Goal: Task Accomplishment & Management: Manage account settings

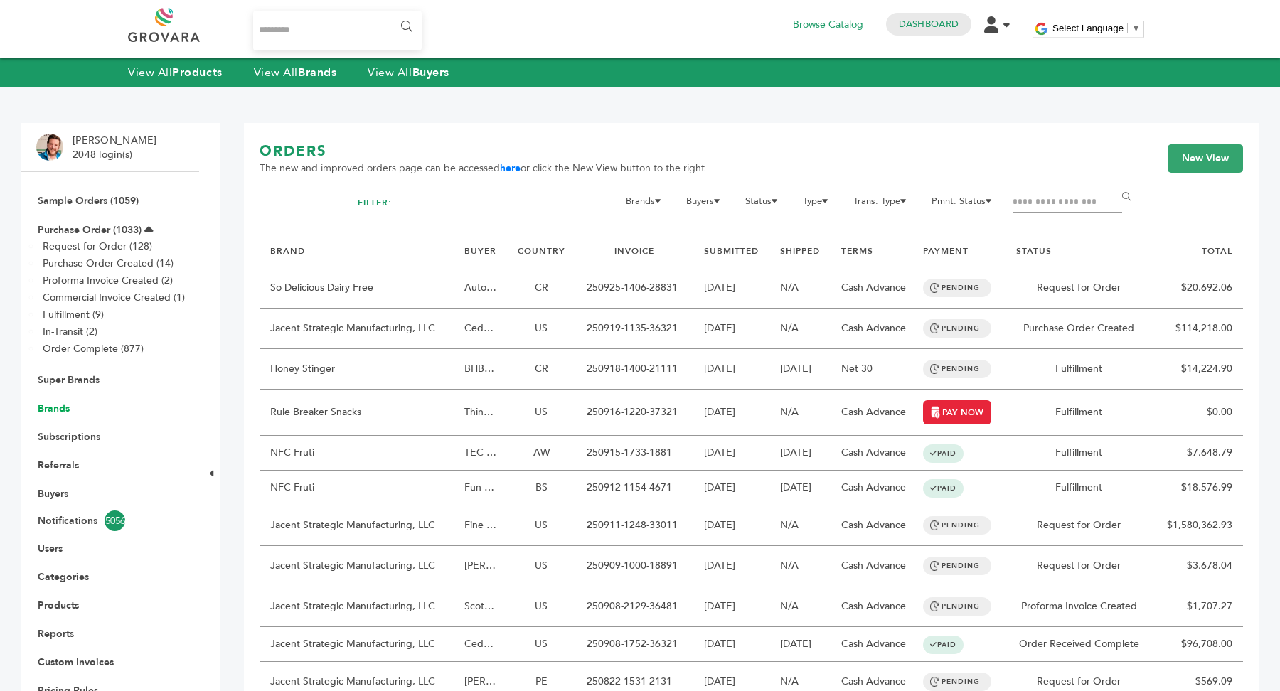
click at [59, 408] on link "Brands" at bounding box center [54, 409] width 32 height 14
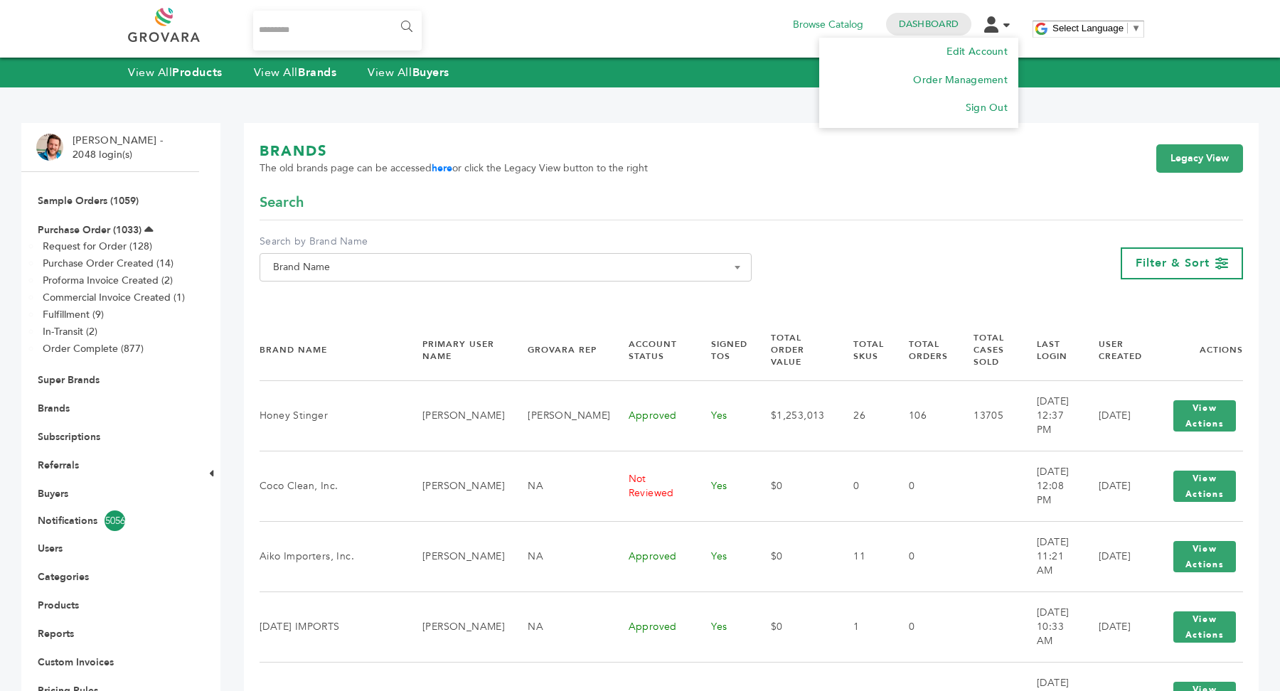
click at [1001, 23] on li "Edit Account Order Management Sign Out" at bounding box center [1001, 24] width 34 height 14
click at [1002, 104] on link "Sign Out" at bounding box center [986, 108] width 43 height 14
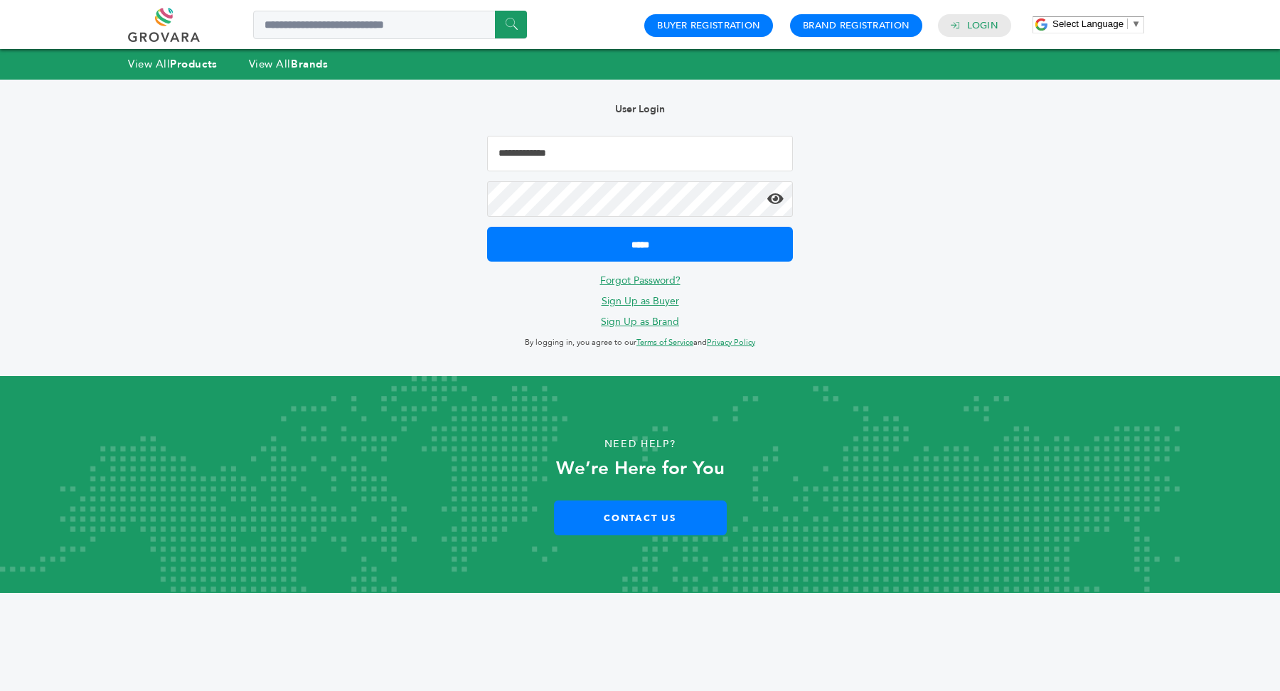
click at [601, 154] on input "Email Address" at bounding box center [640, 154] width 306 height 36
click at [864, 29] on link "Brand Registration" at bounding box center [856, 25] width 107 height 13
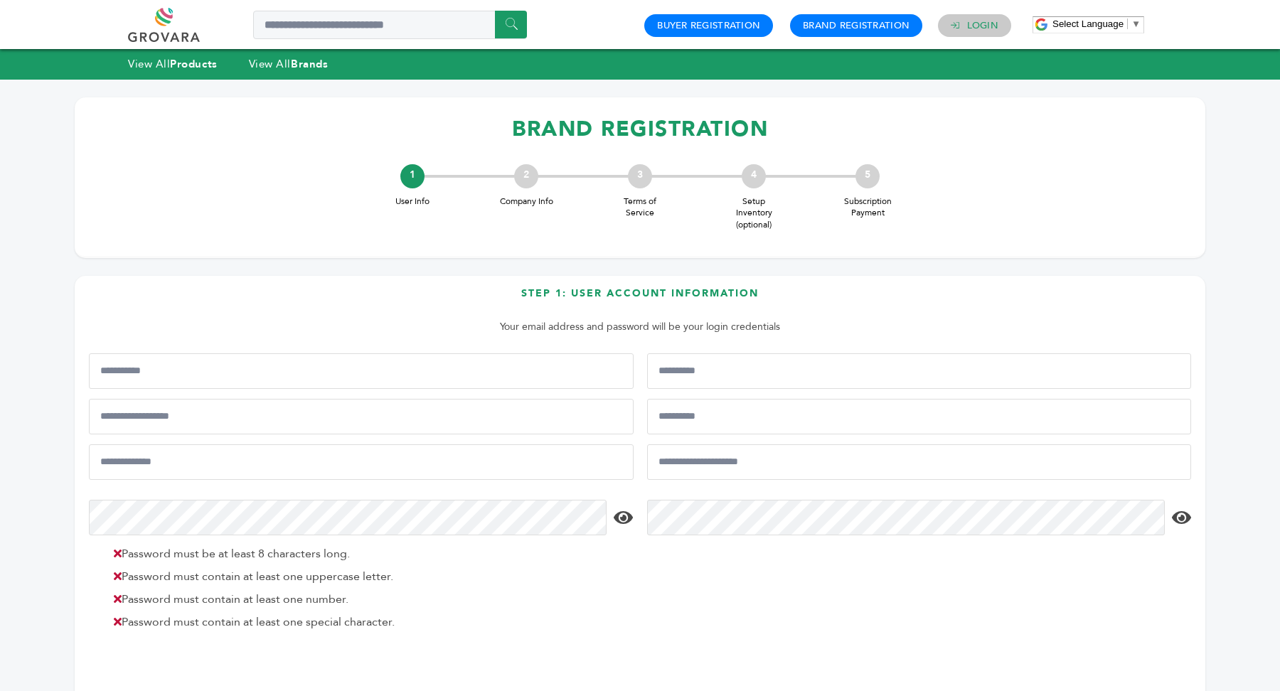
click at [976, 31] on link "Login" at bounding box center [982, 25] width 31 height 13
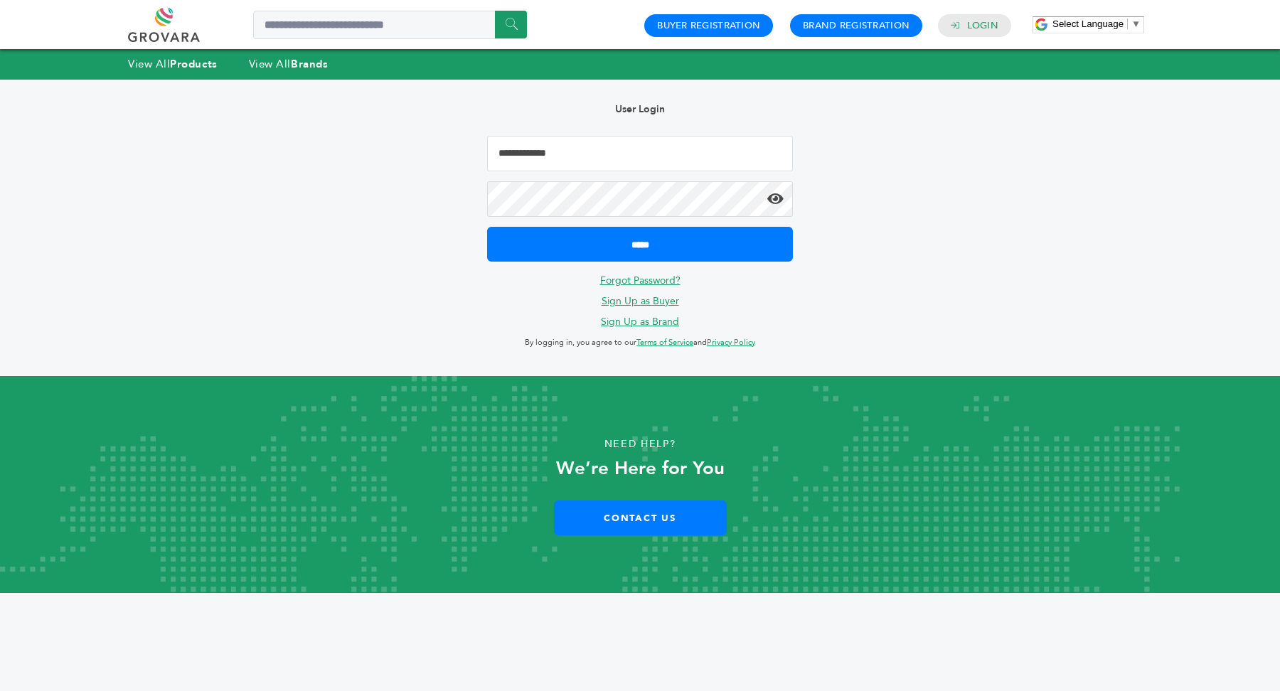
click at [682, 159] on input "Email Address" at bounding box center [640, 154] width 306 height 36
type input "**********"
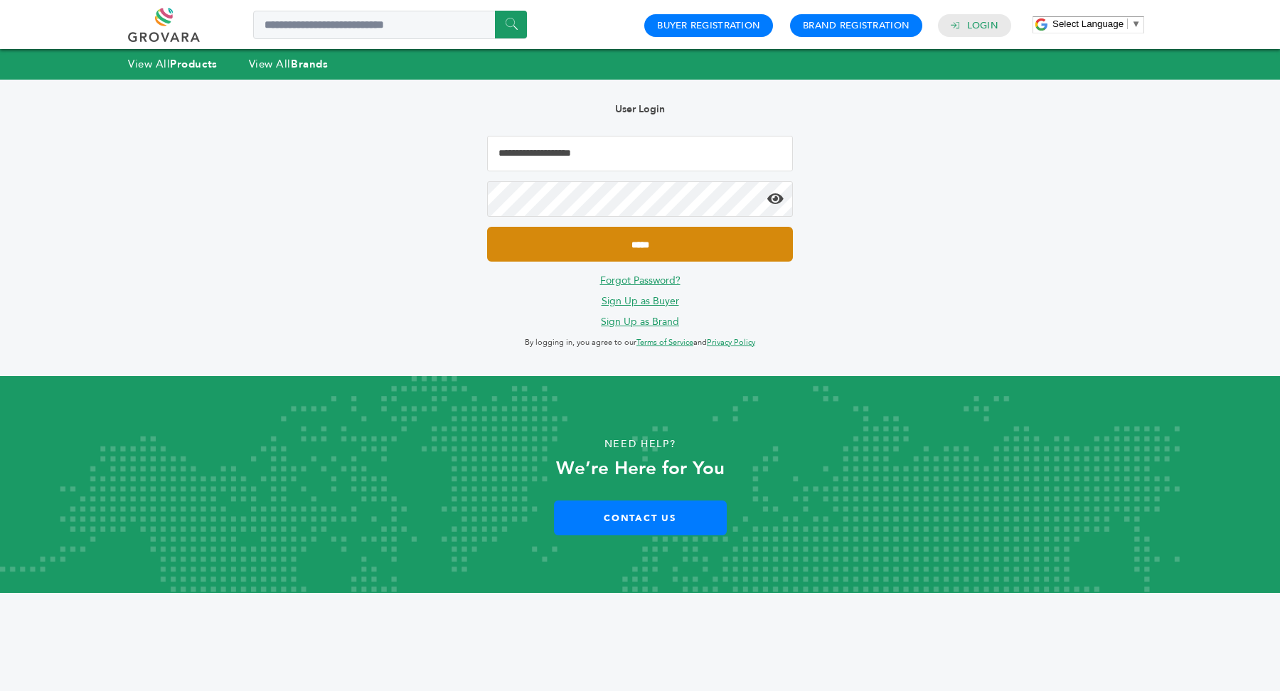
click at [672, 239] on input "*****" at bounding box center [640, 244] width 306 height 35
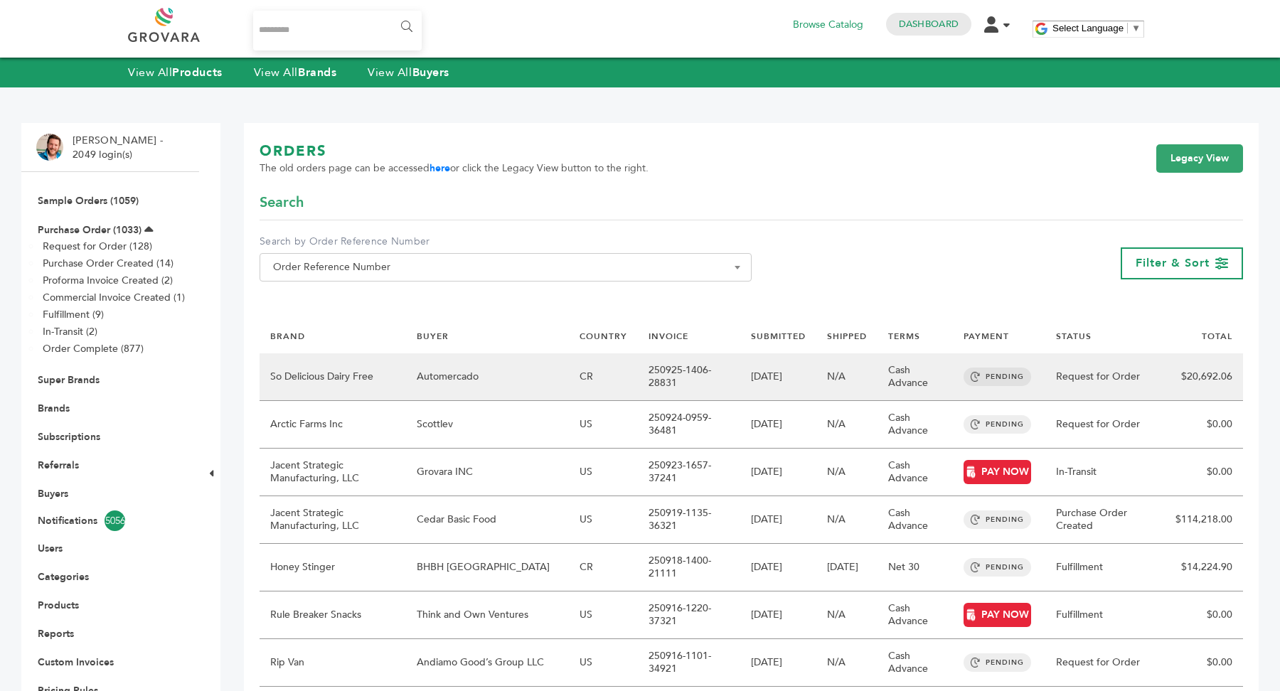
scroll to position [23, 0]
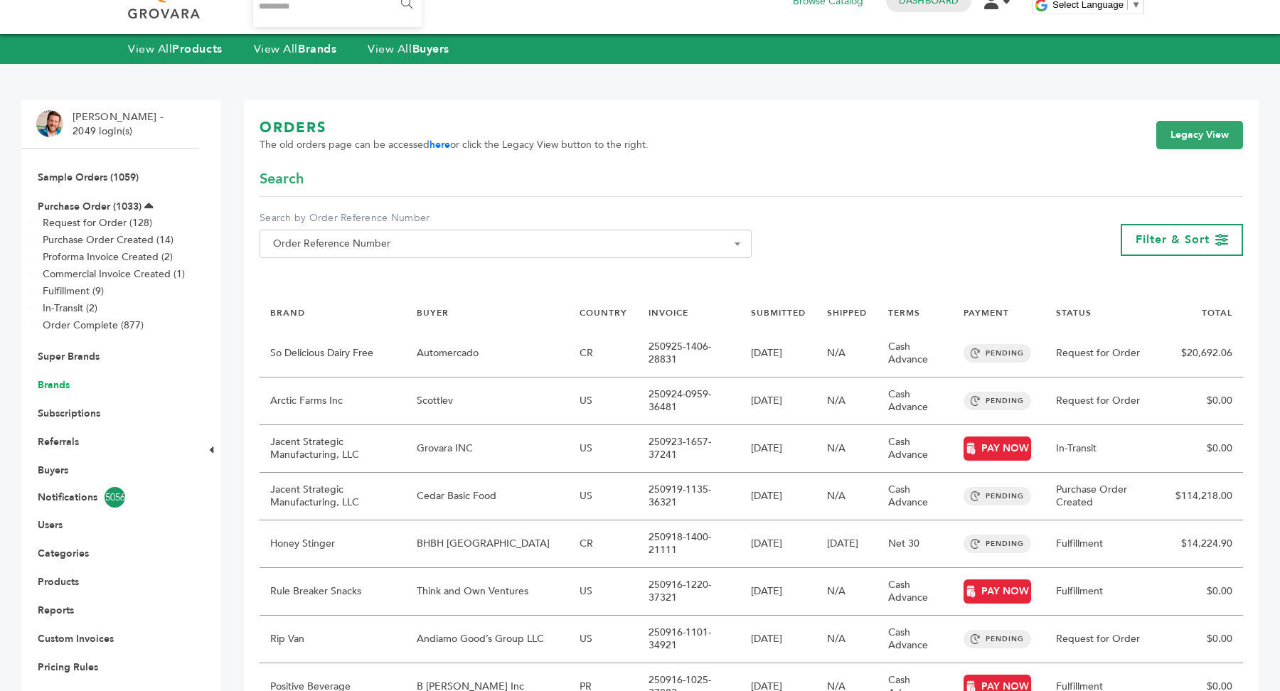
click at [55, 382] on link "Brands" at bounding box center [54, 385] width 32 height 14
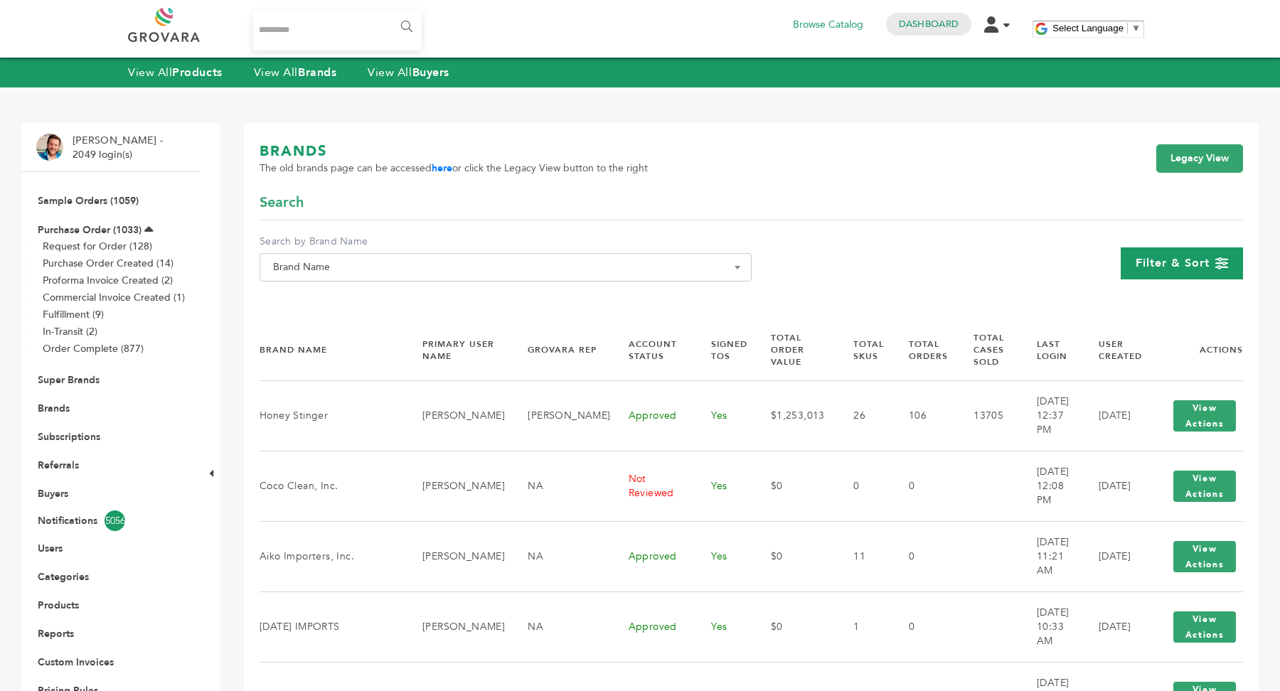
click at [1210, 262] on div "Filter & Sort" at bounding box center [1181, 263] width 122 height 32
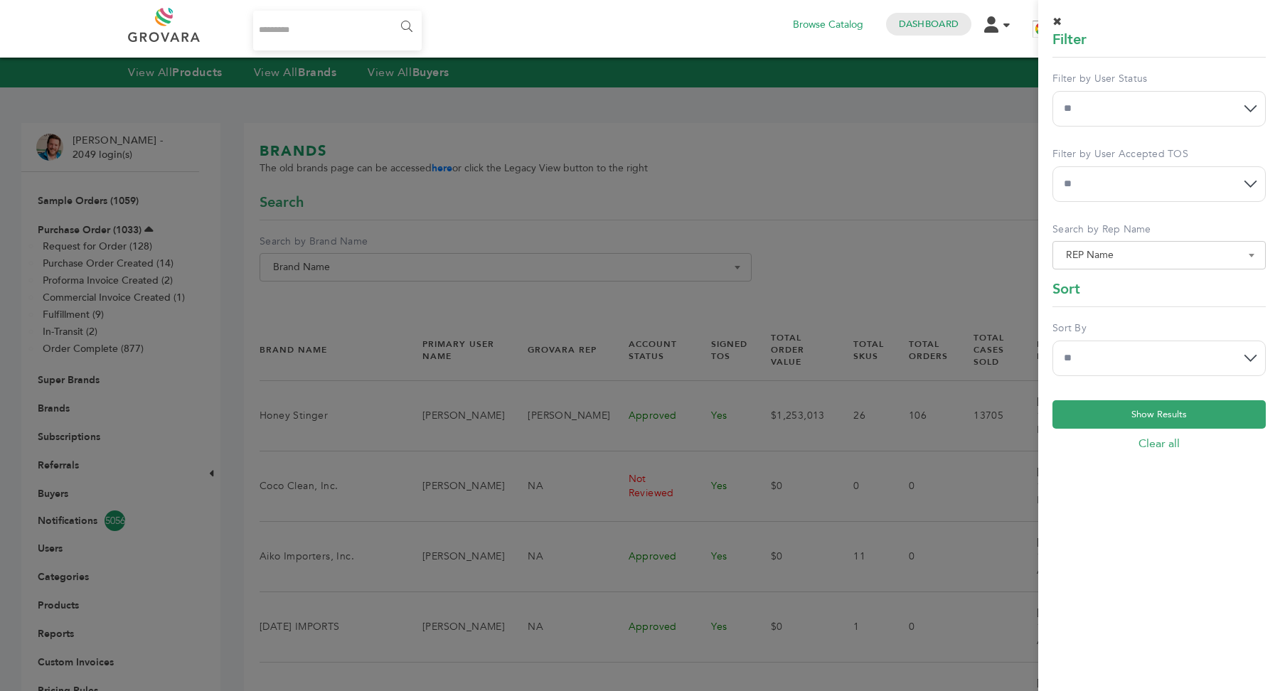
click at [1154, 107] on select "**********" at bounding box center [1158, 109] width 213 height 36
select select "*"
click at [1052, 91] on select "**********" at bounding box center [1158, 109] width 213 height 36
click at [1166, 419] on button "Show Results" at bounding box center [1158, 414] width 213 height 28
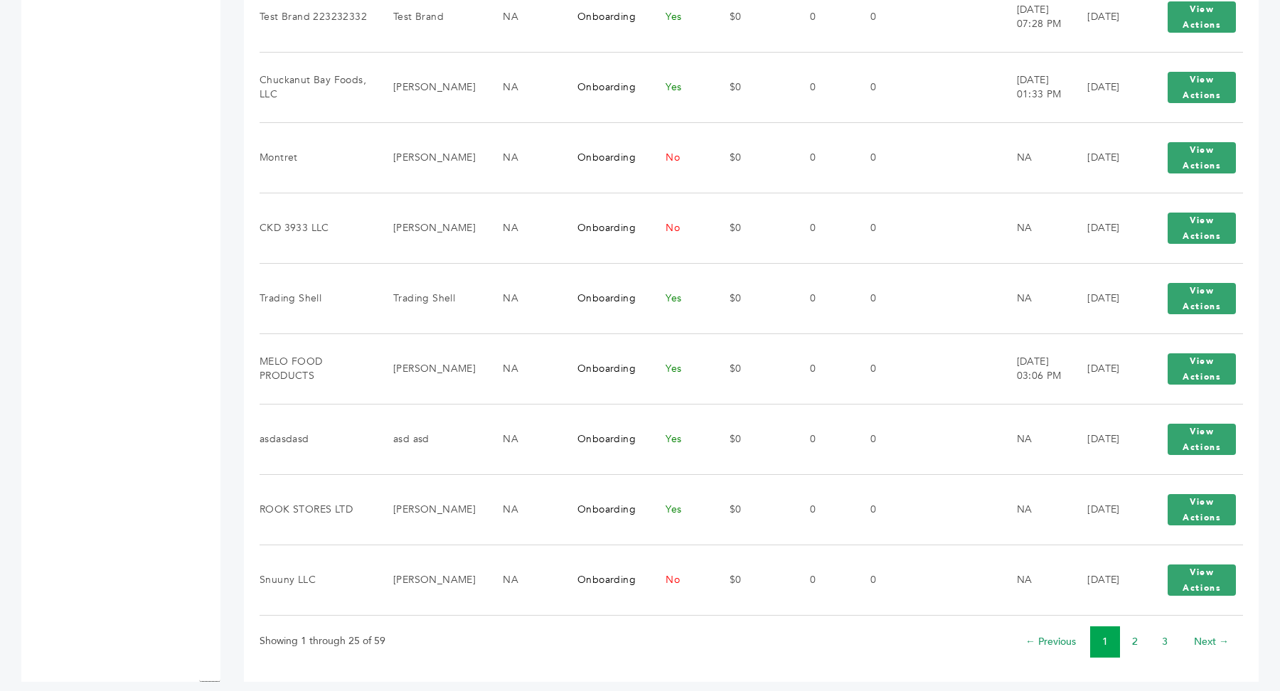
scroll to position [1559, 0]
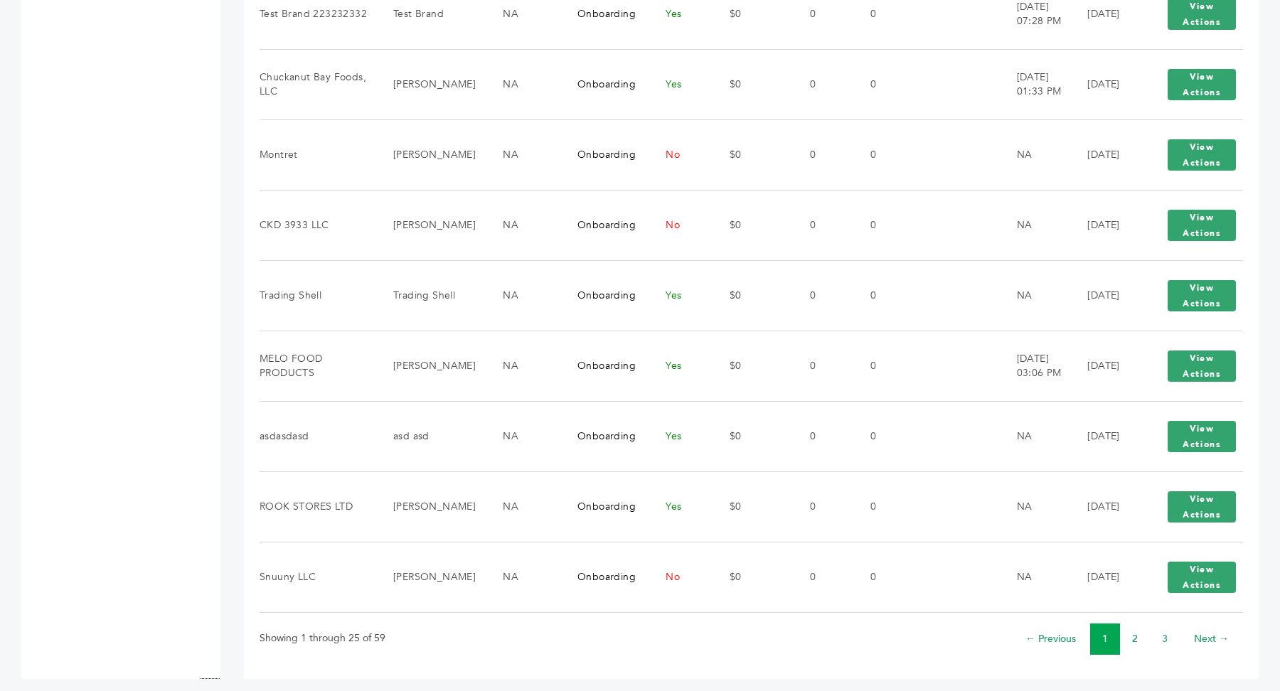
click at [1128, 628] on li "2" at bounding box center [1135, 638] width 30 height 31
click at [1137, 631] on li "2" at bounding box center [1135, 638] width 30 height 31
click at [1142, 637] on li "2" at bounding box center [1135, 638] width 30 height 31
click at [1133, 632] on link "2" at bounding box center [1135, 639] width 6 height 14
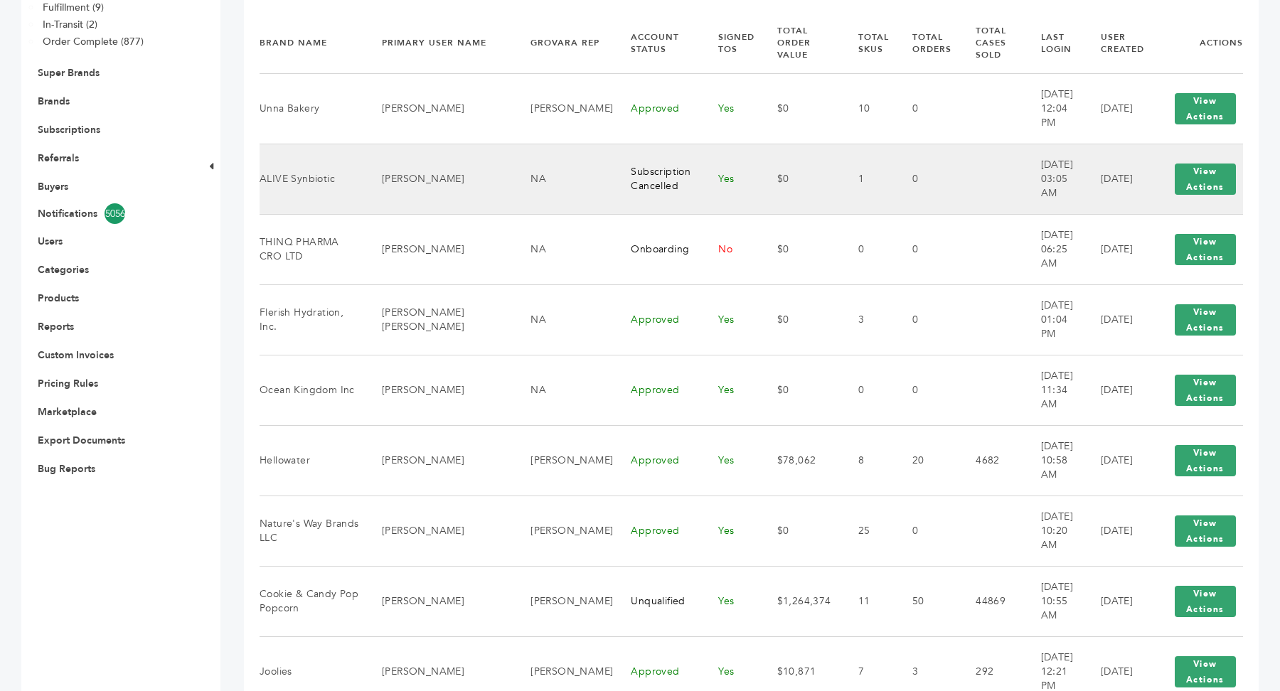
scroll to position [306, 0]
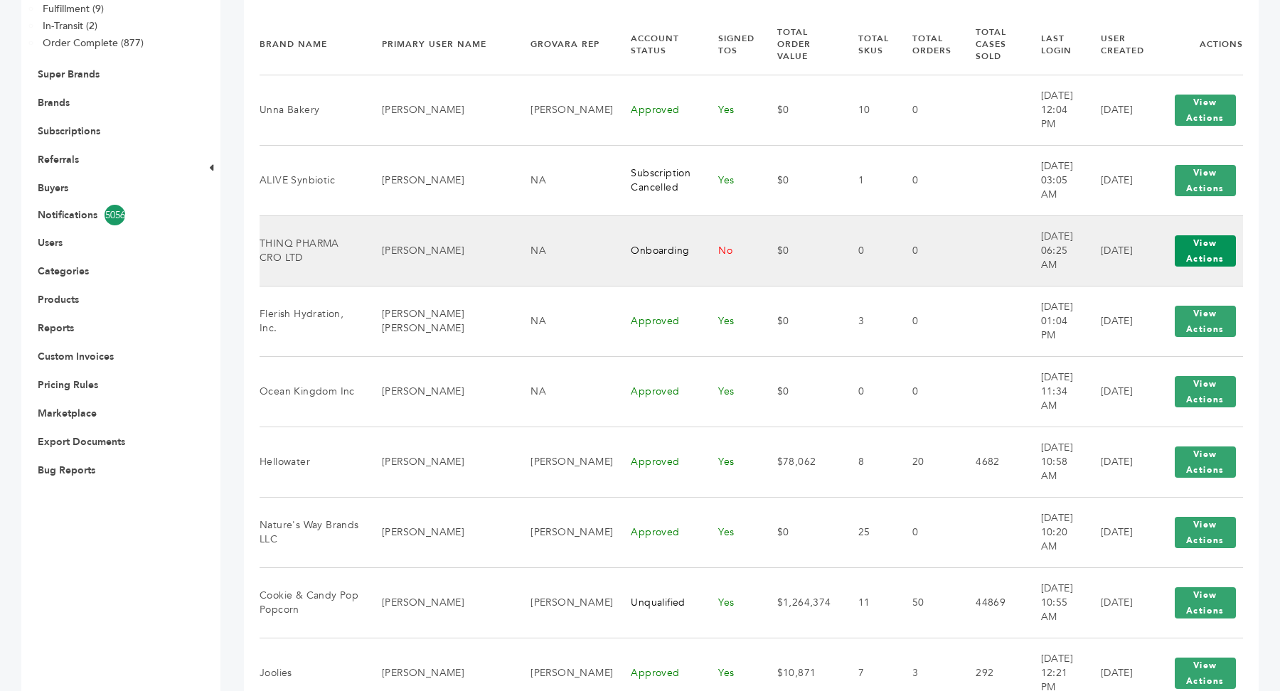
click at [1220, 249] on button "View Actions" at bounding box center [1204, 250] width 61 height 31
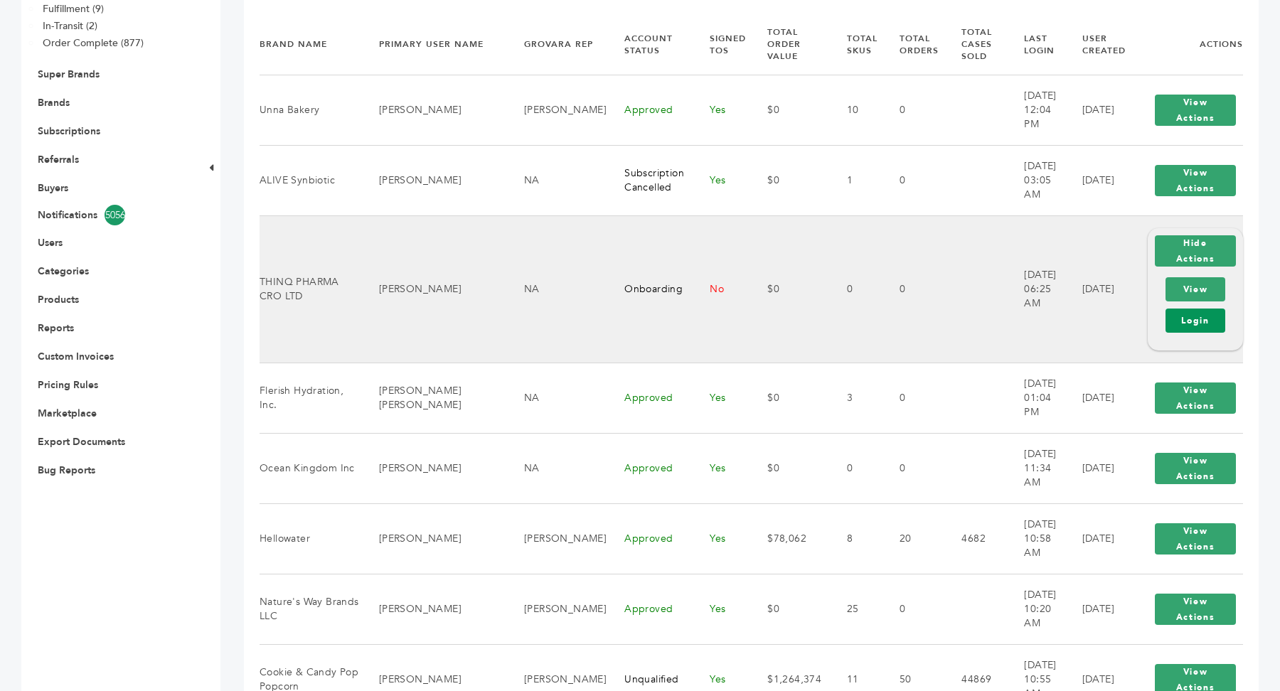
click at [1210, 320] on link "Login" at bounding box center [1195, 321] width 60 height 24
